Goal: Transaction & Acquisition: Purchase product/service

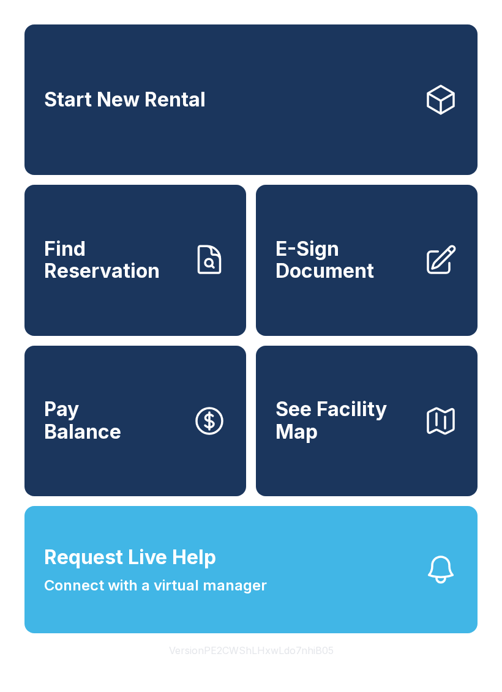
click at [271, 588] on button "Request Live Help Connect with a virtual manager" at bounding box center [250, 569] width 453 height 127
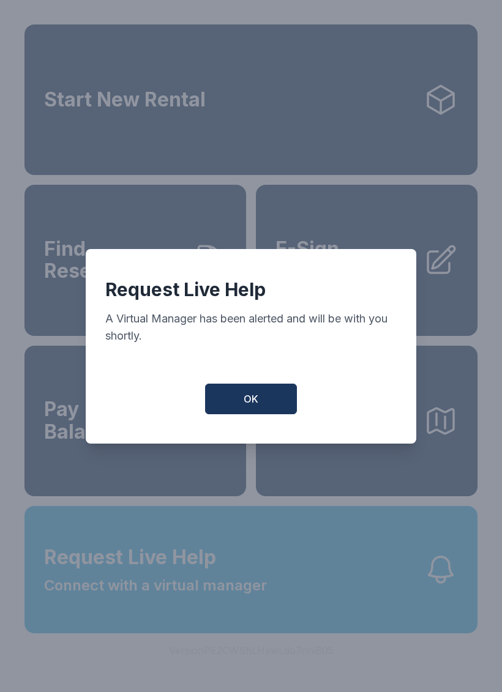
click at [267, 405] on button "OK" at bounding box center [251, 399] width 92 height 31
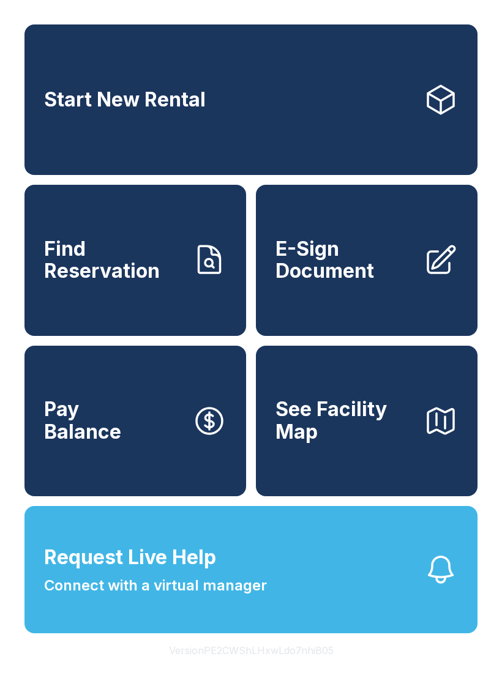
click at [130, 453] on link "Pay Balance" at bounding box center [135, 421] width 222 height 151
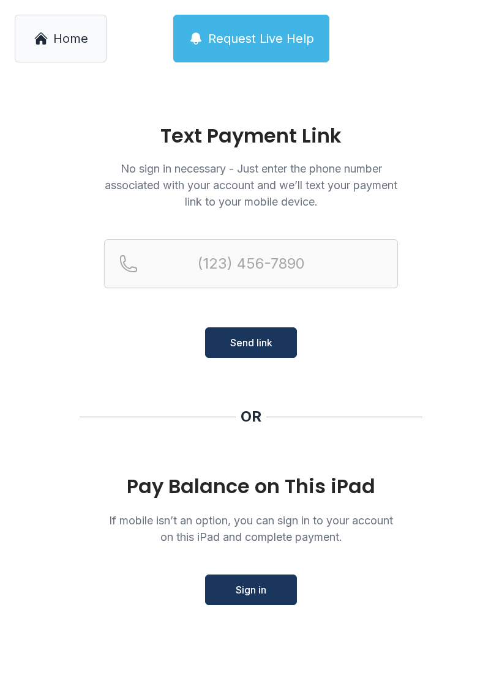
click at [51, 43] on link "Home" at bounding box center [61, 39] width 92 height 48
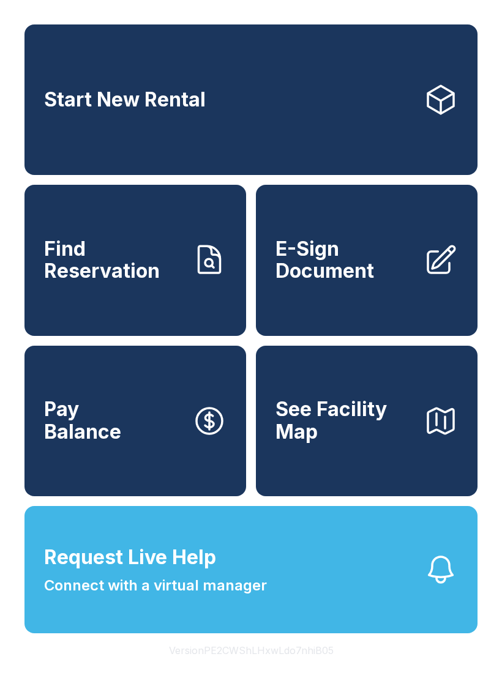
click at [152, 446] on link "Pay Balance" at bounding box center [135, 421] width 222 height 151
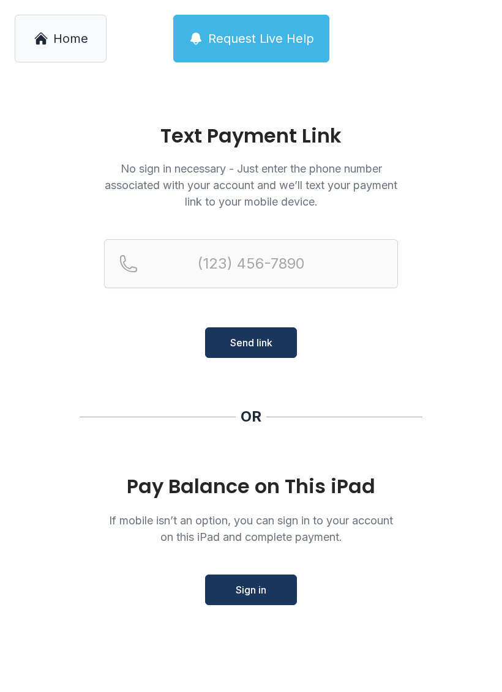
click at [265, 596] on span "Sign in" at bounding box center [251, 590] width 31 height 15
